Goal: Information Seeking & Learning: Learn about a topic

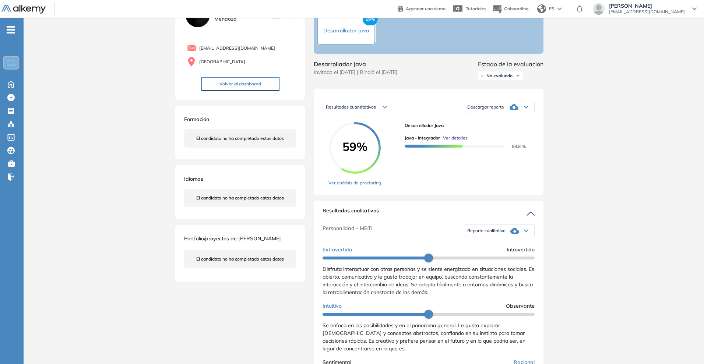
scroll to position [92, 0]
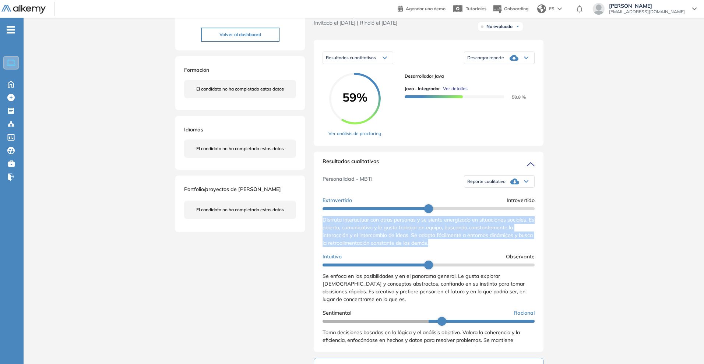
drag, startPoint x: 322, startPoint y: 223, endPoint x: 462, endPoint y: 254, distance: 143.1
click at [462, 254] on div "Resultados cualitativos Personalidad - MBTI Reporte cualitativo Reporte con Afi…" at bounding box center [429, 252] width 230 height 200
copy span "Disfruta interactuar con otras personas y se siente energizado en situaciones s…"
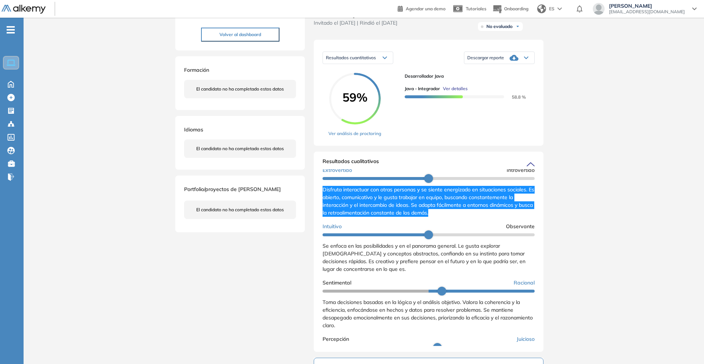
scroll to position [46, 0]
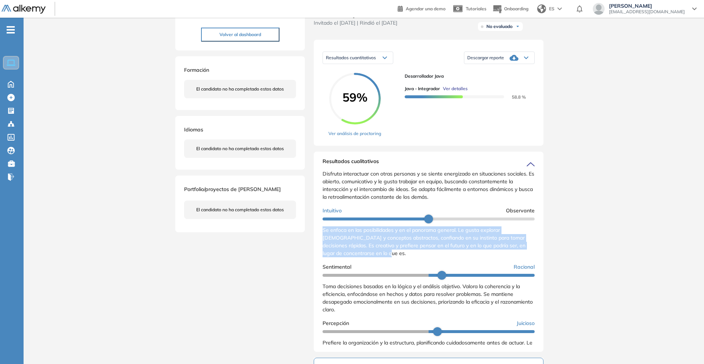
drag, startPoint x: 384, startPoint y: 260, endPoint x: 320, endPoint y: 237, distance: 67.9
click at [320, 237] on div "Resultados cualitativos Personalidad - MBTI Reporte cualitativo Reporte con Afi…" at bounding box center [429, 252] width 230 height 200
copy span "Se enfoca en las posibilidades y en el panorama general. Le gusta explorar [DEM…"
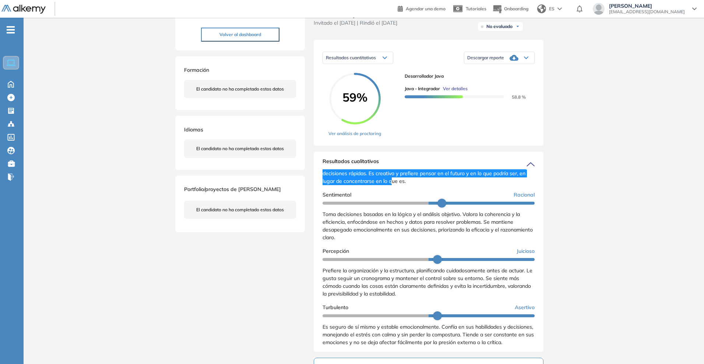
scroll to position [129, 0]
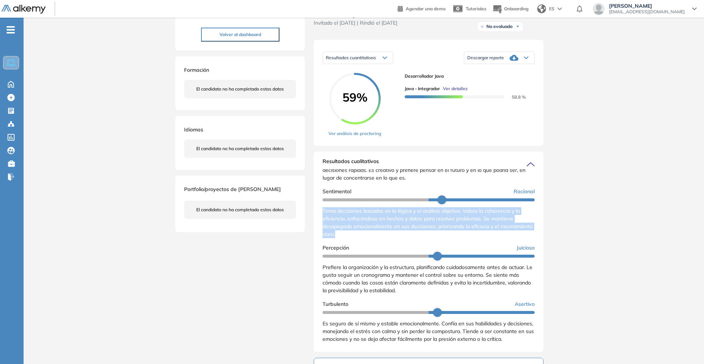
drag, startPoint x: 373, startPoint y: 233, endPoint x: 320, endPoint y: 212, distance: 56.6
click at [320, 212] on div "Resultados cualitativos Personalidad - MBTI Reporte cualitativo Reporte con Afi…" at bounding box center [429, 252] width 230 height 200
copy span "Toma decisiones basadas en la lógica y el análisis objetivo. Valora la coherenc…"
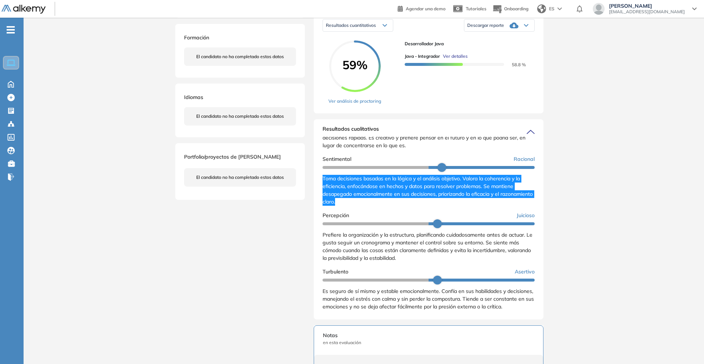
scroll to position [138, 0]
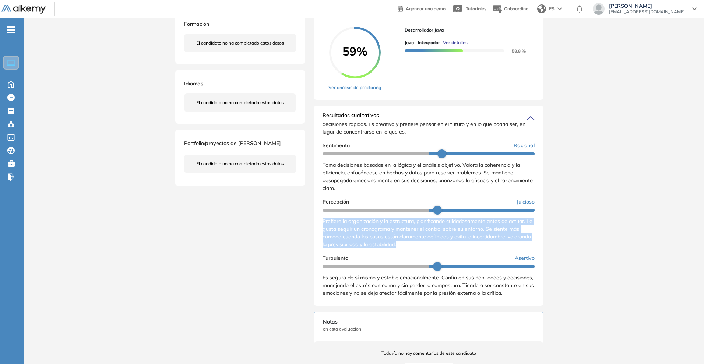
drag, startPoint x: 432, startPoint y: 244, endPoint x: 311, endPoint y: 222, distance: 122.7
click at [311, 222] on div "Evaluaciones y challenges en los que participó el candidato 59% Desarrollador J…" at bounding box center [428, 206] width 247 height 624
copy span "Prefiere la organización y la estructura, planificando cuidadosamente antes de …"
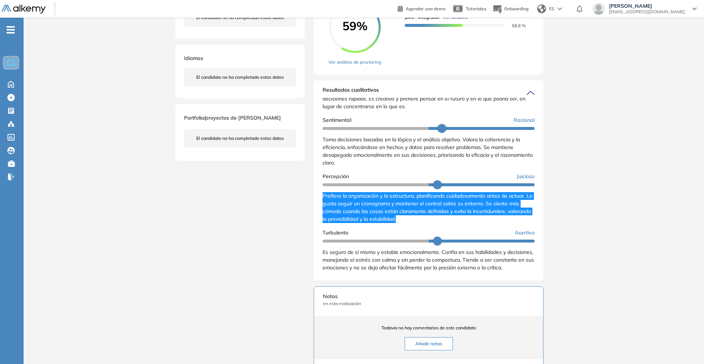
scroll to position [184, 0]
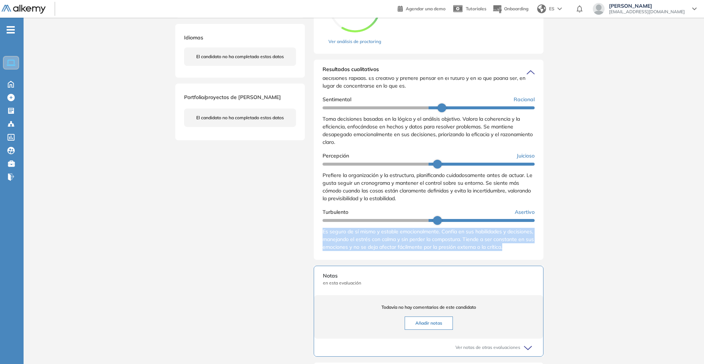
drag, startPoint x: 348, startPoint y: 256, endPoint x: 323, endPoint y: 232, distance: 34.6
click at [323, 232] on div "Es seguro de sí mismo y estable emocionalmente. Confía en sus habilidades y dec…" at bounding box center [428, 239] width 212 height 23
copy span "Es seguro de sí mismo y estable emocionalmente. Confía en sus habilidades y dec…"
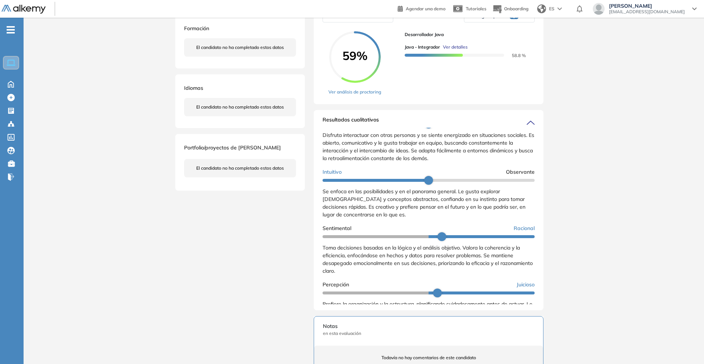
scroll to position [37, 0]
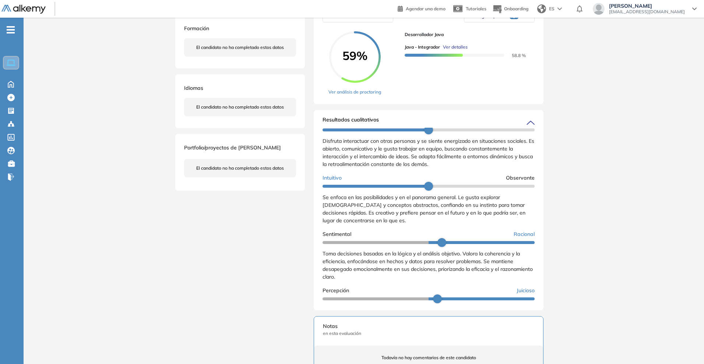
click at [456, 50] on span "Ver detalles" at bounding box center [455, 47] width 25 height 7
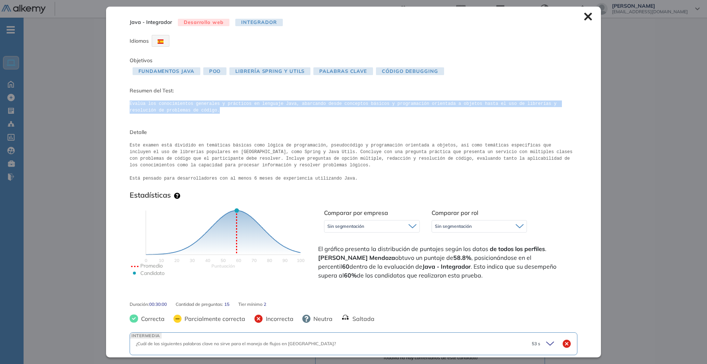
drag, startPoint x: 179, startPoint y: 112, endPoint x: 125, endPoint y: 101, distance: 55.1
click at [125, 101] on div "Java - Integrador Desarrollo web Integrador Idiomas Objetivos Fundamentos Java …" at bounding box center [353, 182] width 495 height 350
copy pre "Evalúa los conocimientos generales y prácticos en lenguaje Java, abarcando desd…"
drag, startPoint x: 631, startPoint y: 210, endPoint x: 629, endPoint y: 214, distance: 4.6
click at [631, 210] on div "Inicio Alkymetrics Evaluaciones Dashboard Candidato Java - Integrador Desarroll…" at bounding box center [365, 212] width 683 height 657
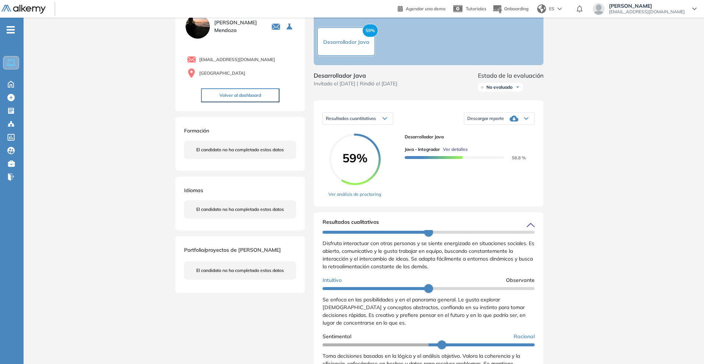
scroll to position [0, 0]
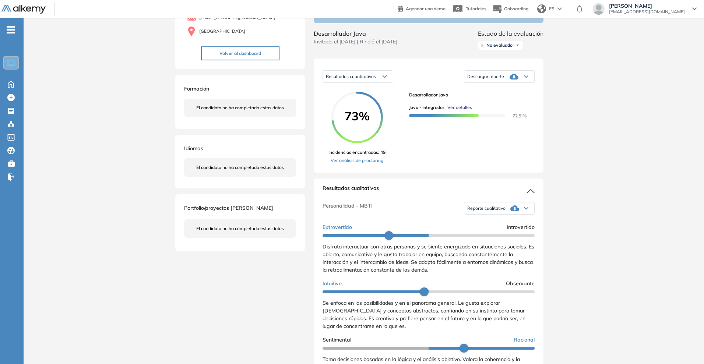
scroll to position [230, 0]
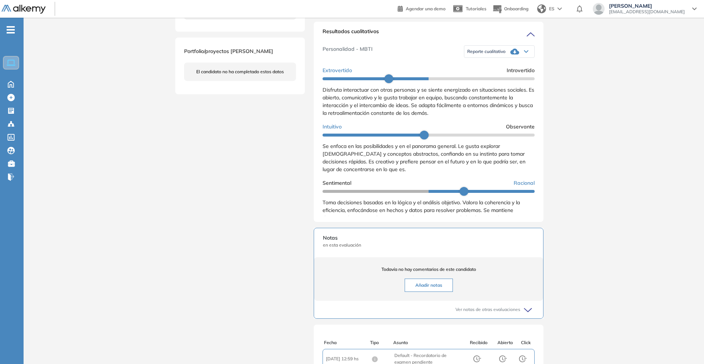
click at [441, 162] on span "Se enfoca en las posibilidades y en el panorama general. Le gusta explorar [DEM…" at bounding box center [423, 158] width 203 height 30
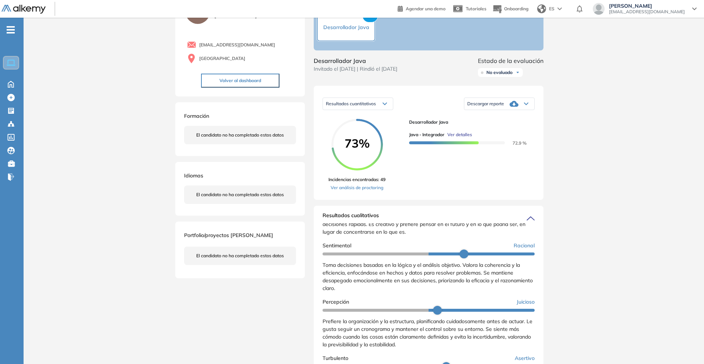
scroll to position [0, 0]
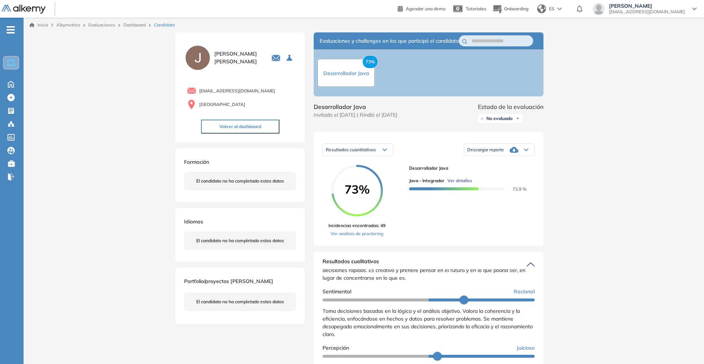
click at [467, 184] on span "Ver detalles" at bounding box center [459, 180] width 25 height 7
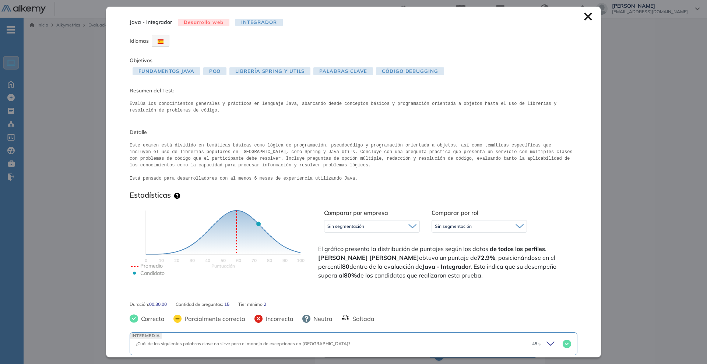
click at [584, 13] on icon at bounding box center [588, 17] width 8 height 8
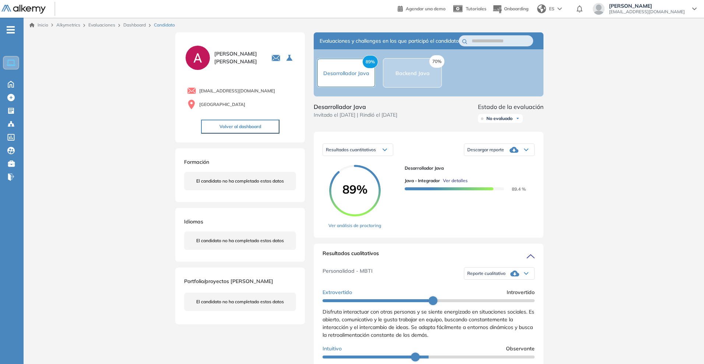
click at [423, 85] on div "70% Backend Java" at bounding box center [412, 72] width 59 height 29
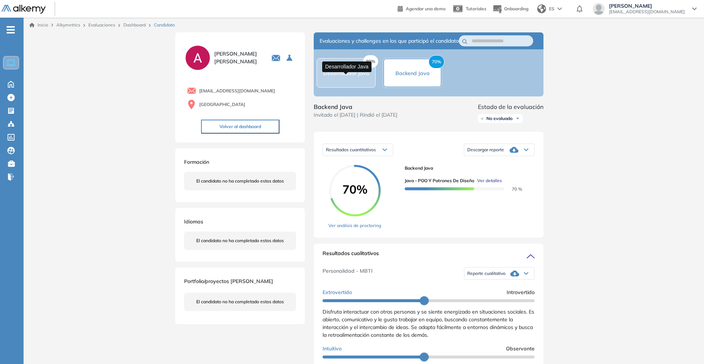
click at [352, 77] on span "Desarrollador Java" at bounding box center [346, 73] width 46 height 7
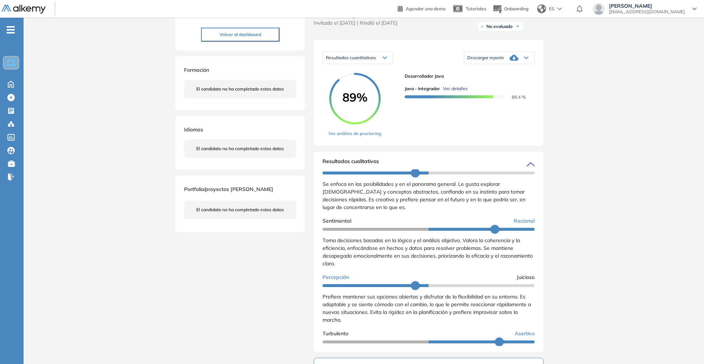
scroll to position [129, 0]
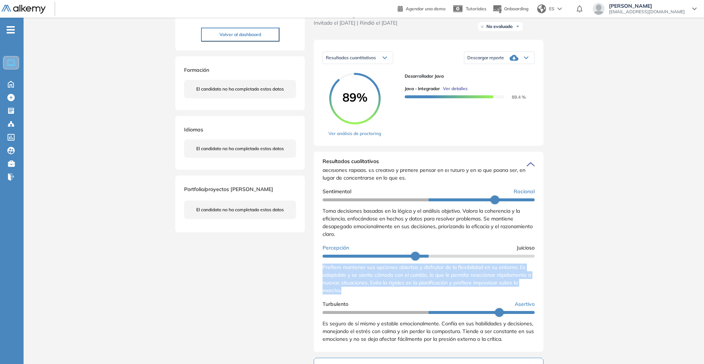
drag, startPoint x: 344, startPoint y: 289, endPoint x: 317, endPoint y: 262, distance: 38.5
click at [317, 262] on div "Resultados cualitativos Personalidad - MBTI Reporte cualitativo Reporte con Afi…" at bounding box center [429, 252] width 230 height 200
copy span "Prefiere mantener sus opciones abiertas y disfrutar de la flexibilidad en su en…"
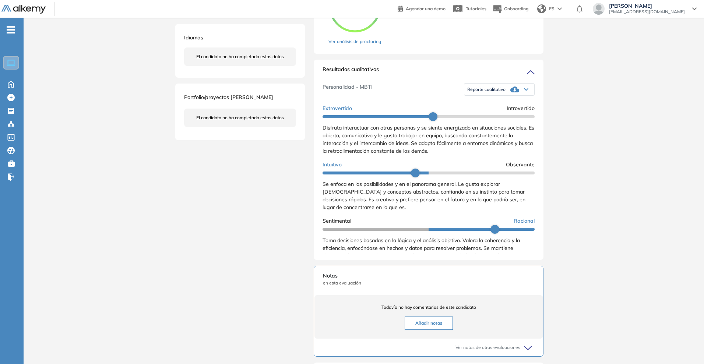
scroll to position [0, 0]
